Goal: Task Accomplishment & Management: Manage account settings

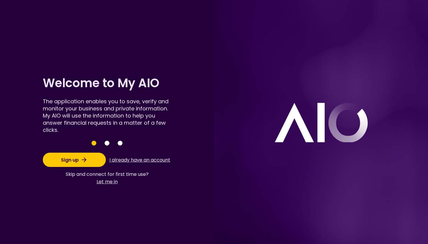
click at [124, 159] on button "I already have an account" at bounding box center [139, 159] width 63 height 11
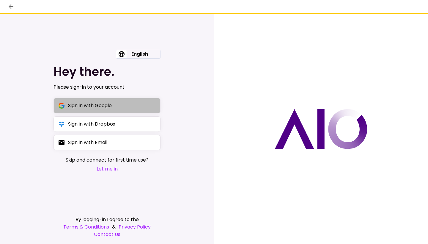
click at [122, 105] on button "Sign in with Google" at bounding box center [106, 105] width 107 height 15
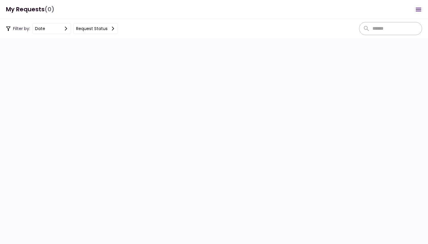
click at [421, 10] on icon "Open menu" at bounding box center [417, 10] width 5 height 4
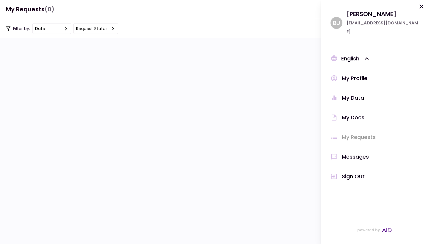
click at [355, 93] on div "My Data" at bounding box center [353, 97] width 22 height 9
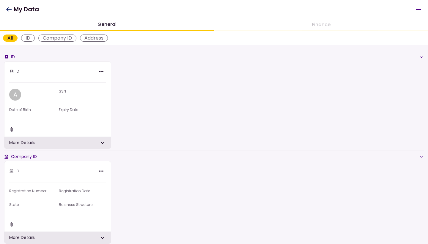
click at [30, 39] on div "ID" at bounding box center [28, 37] width 14 height 7
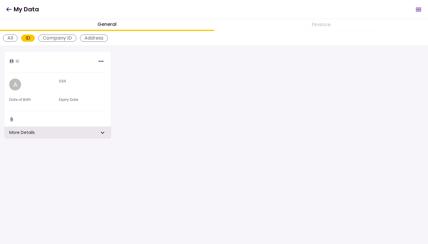
click at [65, 39] on div "Company ID" at bounding box center [57, 37] width 38 height 7
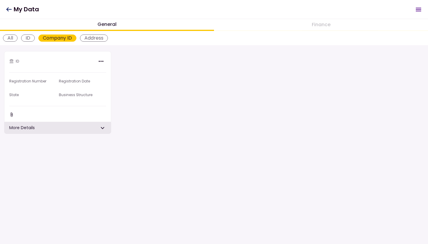
click at [92, 39] on div "Address" at bounding box center [94, 37] width 28 height 7
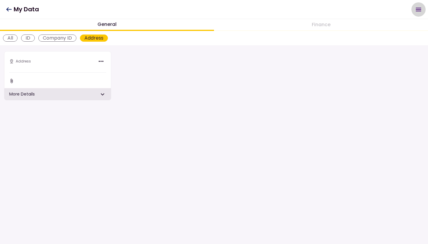
click at [418, 13] on button "Open menu" at bounding box center [418, 9] width 14 height 14
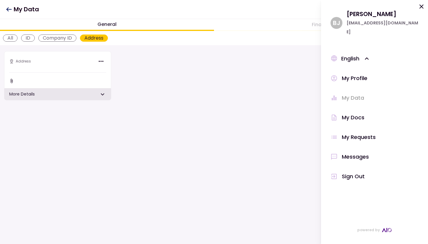
click at [357, 113] on div "My Docs" at bounding box center [353, 117] width 23 height 9
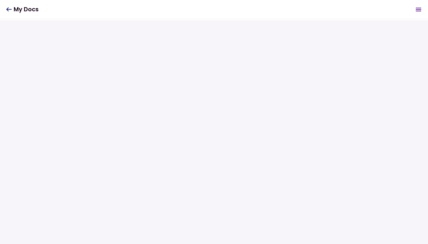
click at [415, 10] on icon "Open menu" at bounding box center [418, 9] width 7 height 7
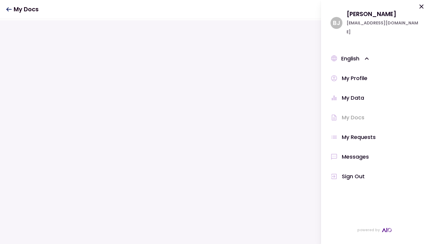
click at [351, 172] on div "Sign Out" at bounding box center [353, 176] width 23 height 9
